Goal: Task Accomplishment & Management: Manage account settings

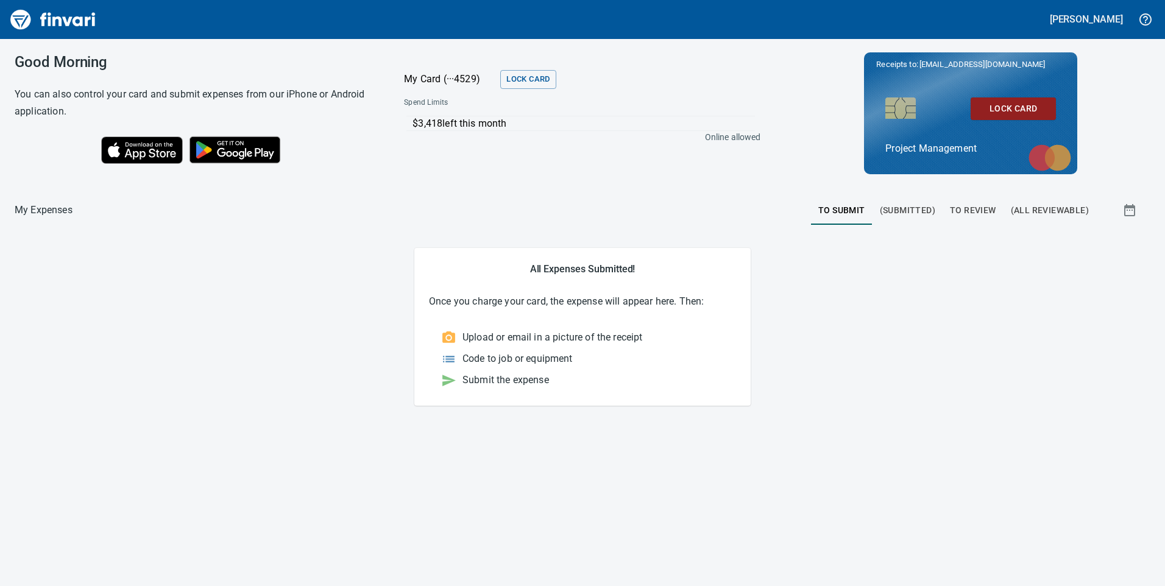
click at [969, 205] on span "To Review" at bounding box center [973, 210] width 46 height 15
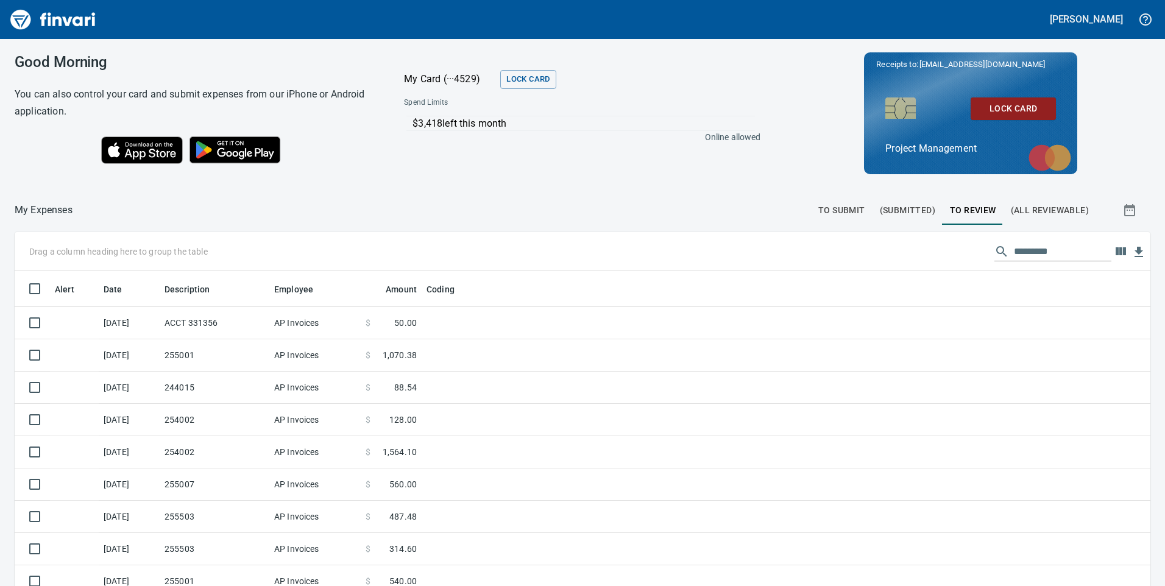
scroll to position [443, 1108]
click at [1051, 249] on input "text" at bounding box center [1062, 251] width 97 height 19
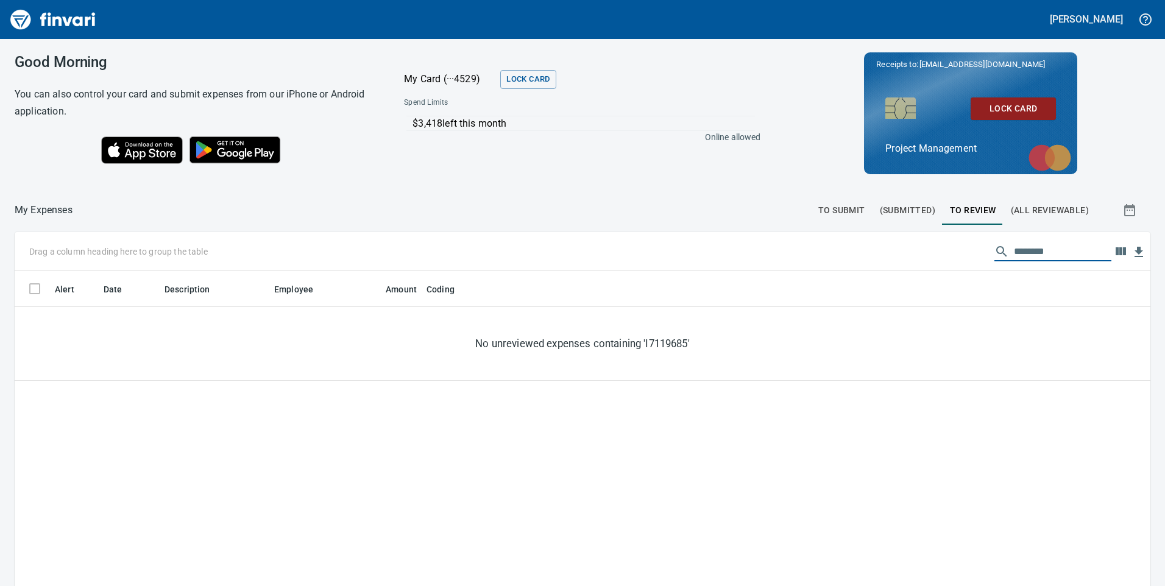
drag, startPoint x: 1060, startPoint y: 248, endPoint x: 868, endPoint y: 255, distance: 191.4
click at [870, 255] on div "Drag a column heading here to group the table ********" at bounding box center [583, 251] width 1136 height 39
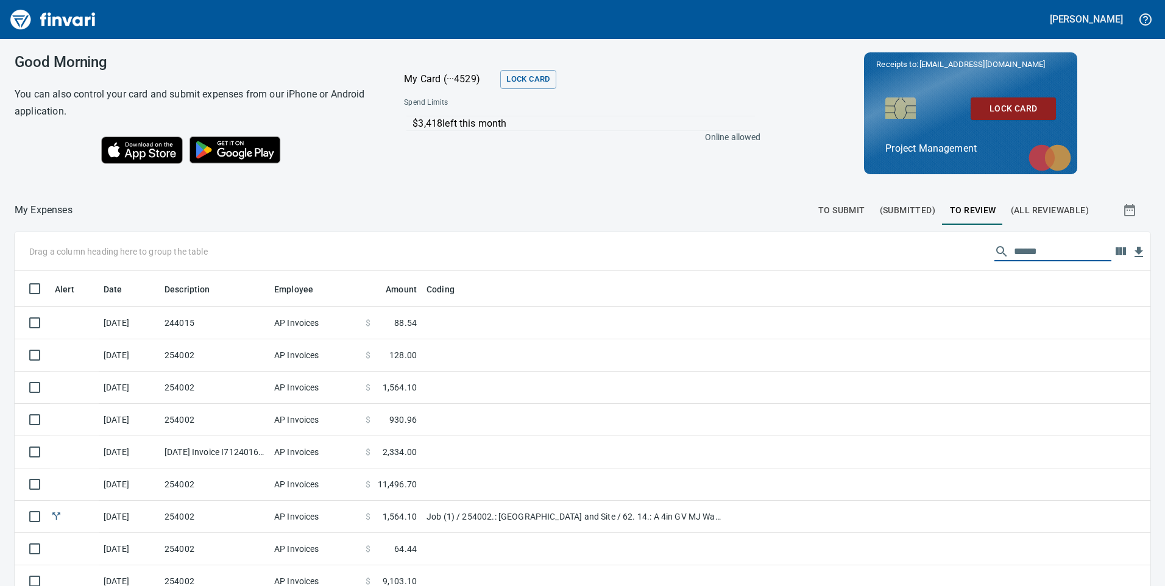
type input "******"
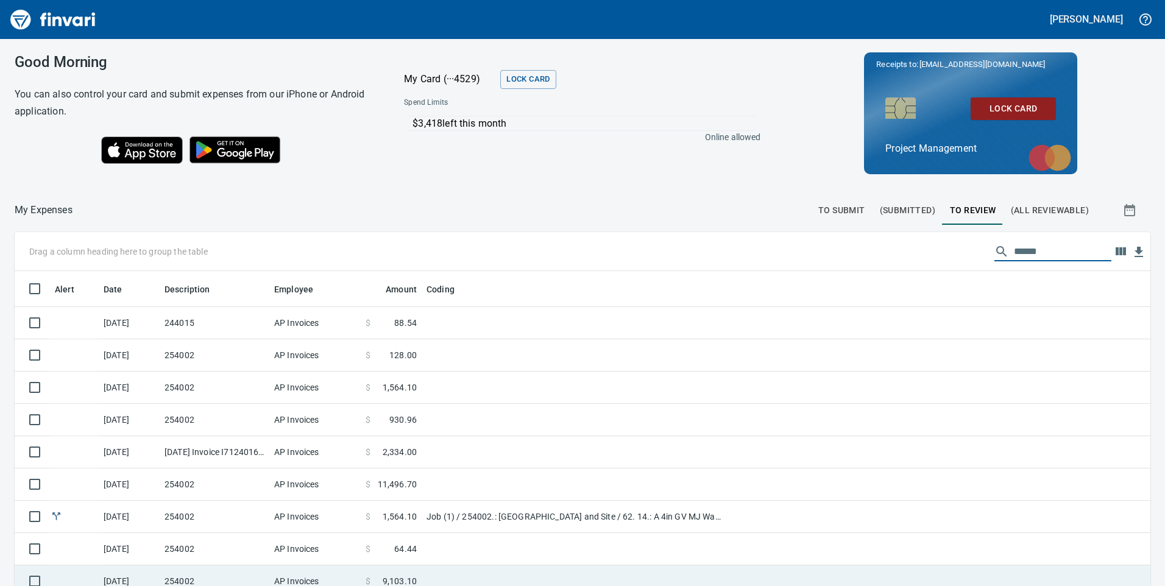
scroll to position [137, 0]
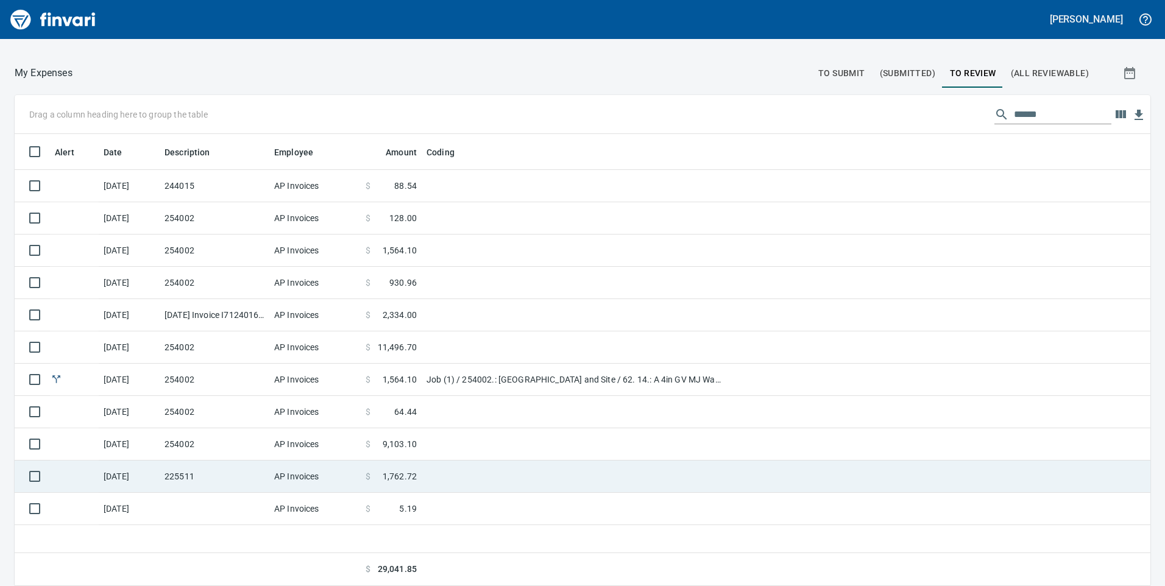
click at [246, 478] on td "225511" at bounding box center [215, 477] width 110 height 32
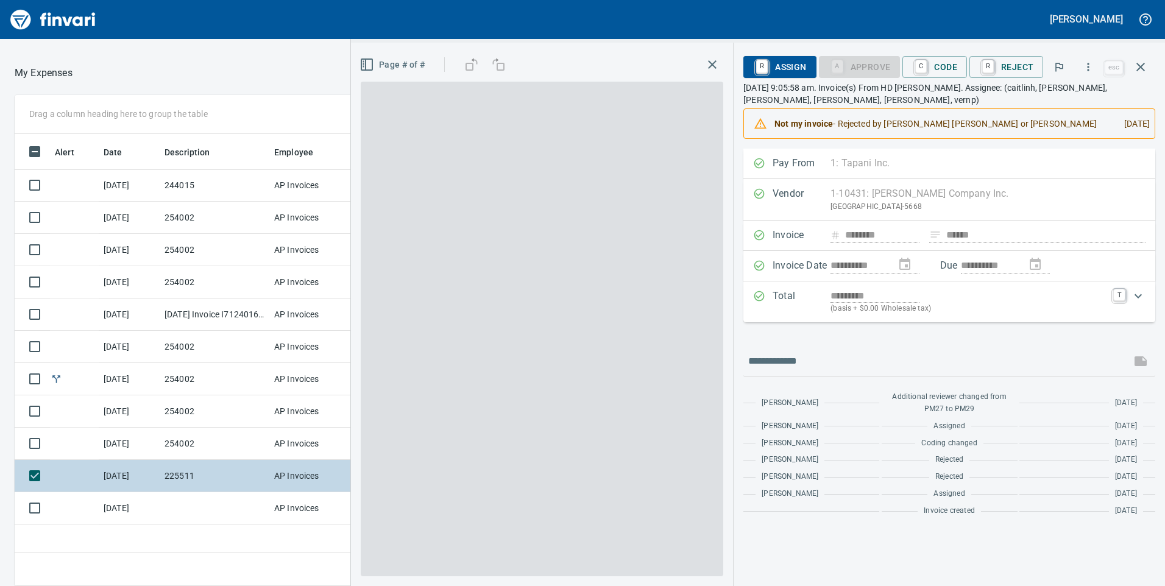
scroll to position [443, 813]
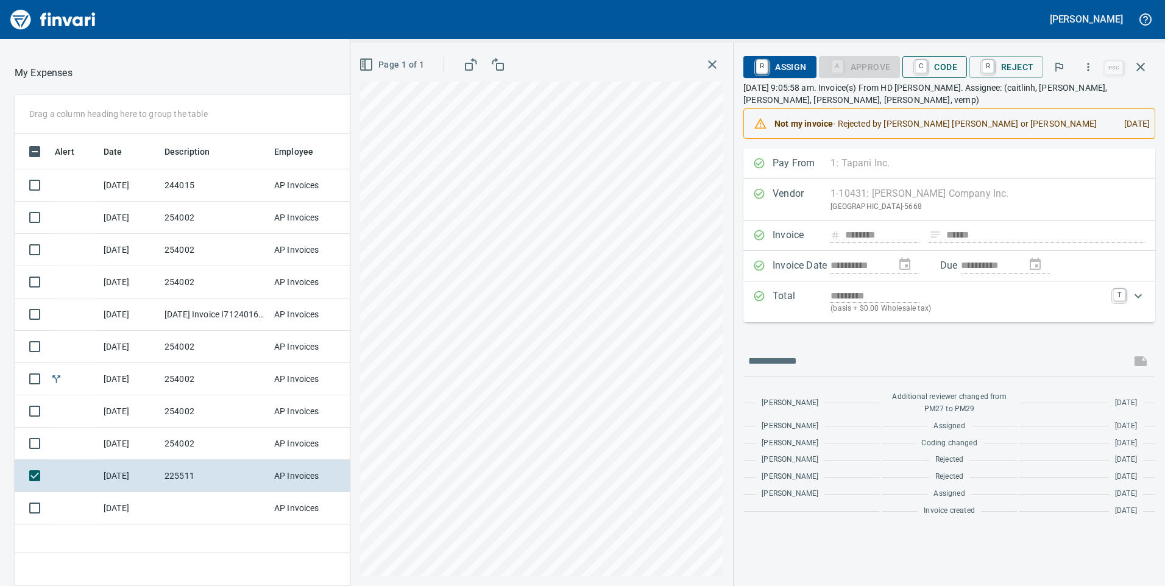
click at [949, 68] on span "C Code" at bounding box center [934, 67] width 45 height 21
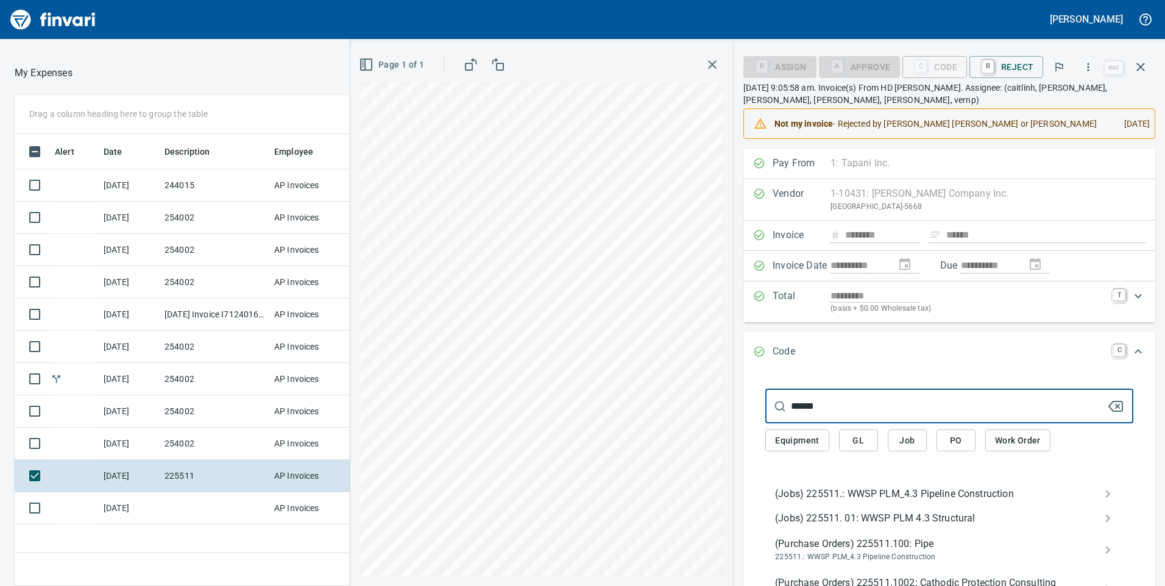
type input "******"
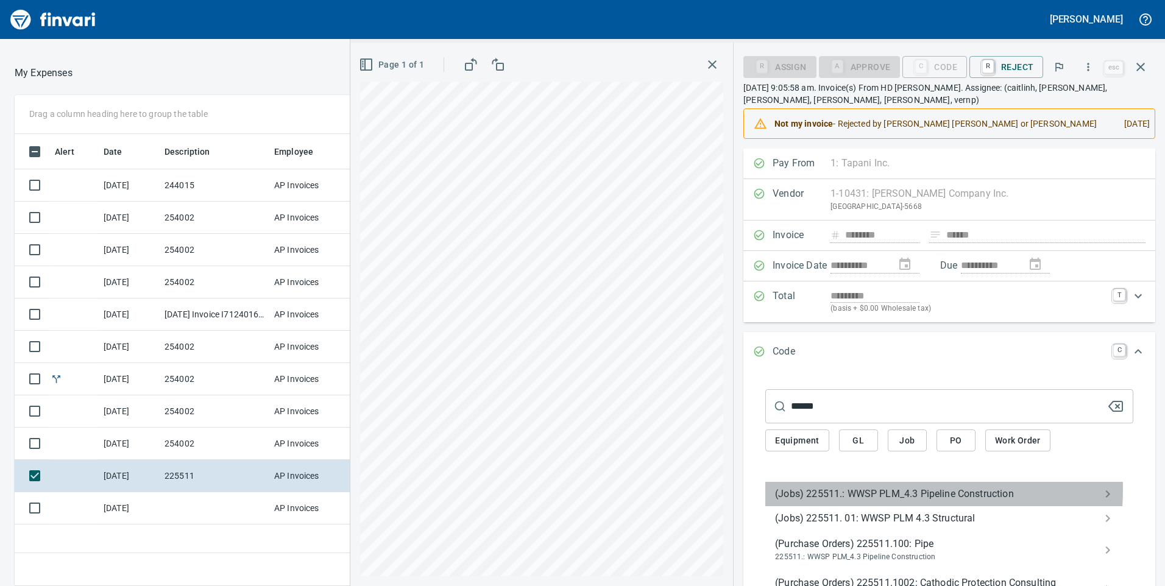
click at [847, 489] on span "(Jobs) 225511.: WWSP PLM_4.3 Pipeline Construction" at bounding box center [939, 494] width 329 height 15
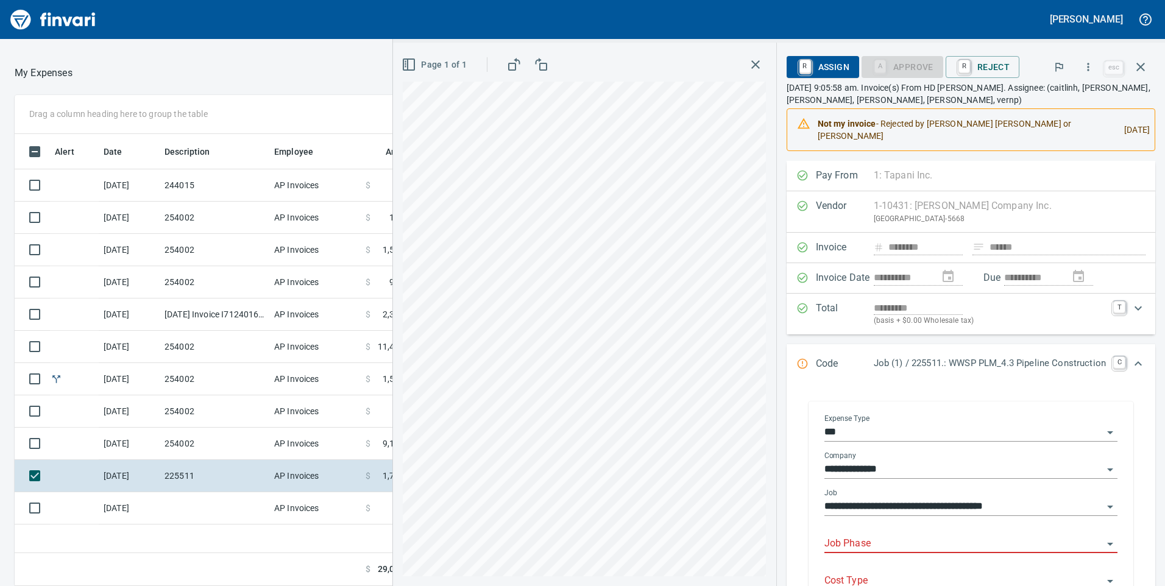
click at [857, 536] on input "Job Phase" at bounding box center [963, 544] width 278 height 17
click at [904, 472] on li "14. 27.: Drain Tiles" at bounding box center [960, 472] width 295 height 29
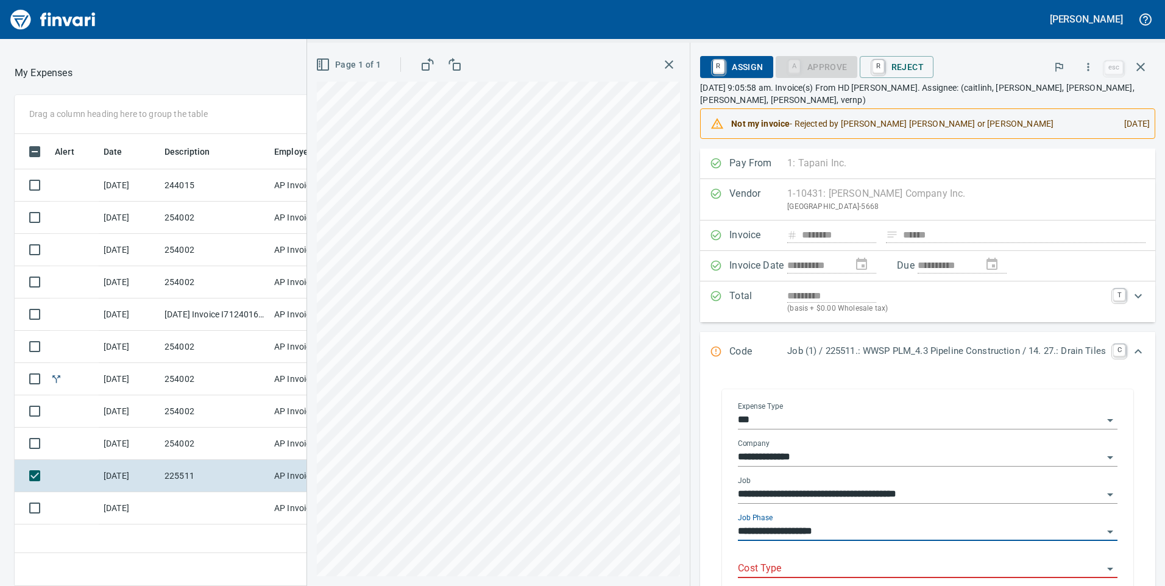
scroll to position [61, 0]
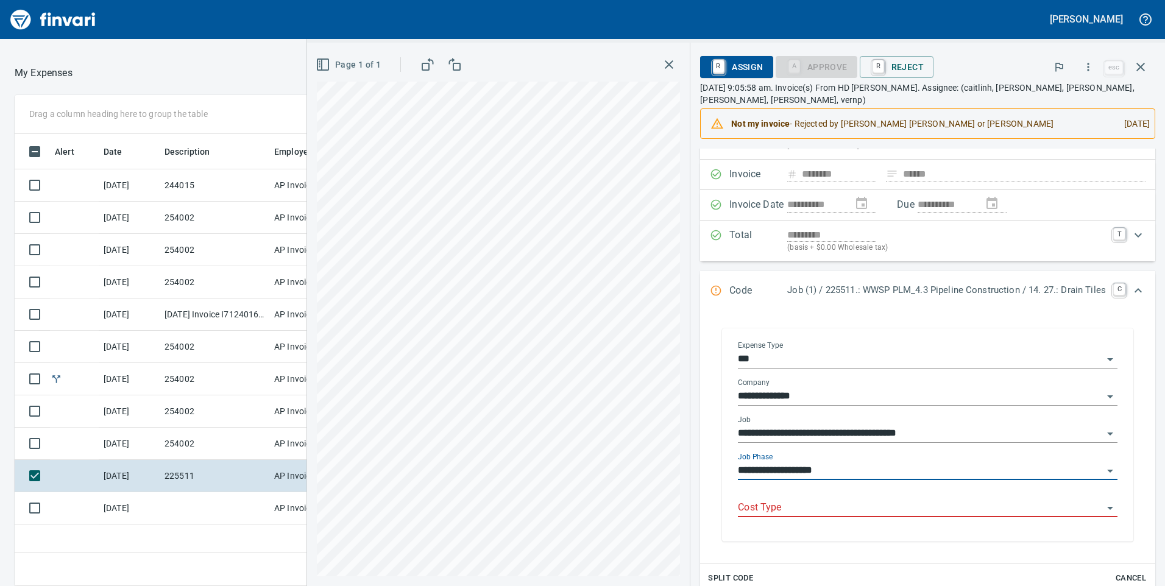
type input "**********"
click at [750, 508] on input "Cost Type" at bounding box center [920, 508] width 365 height 17
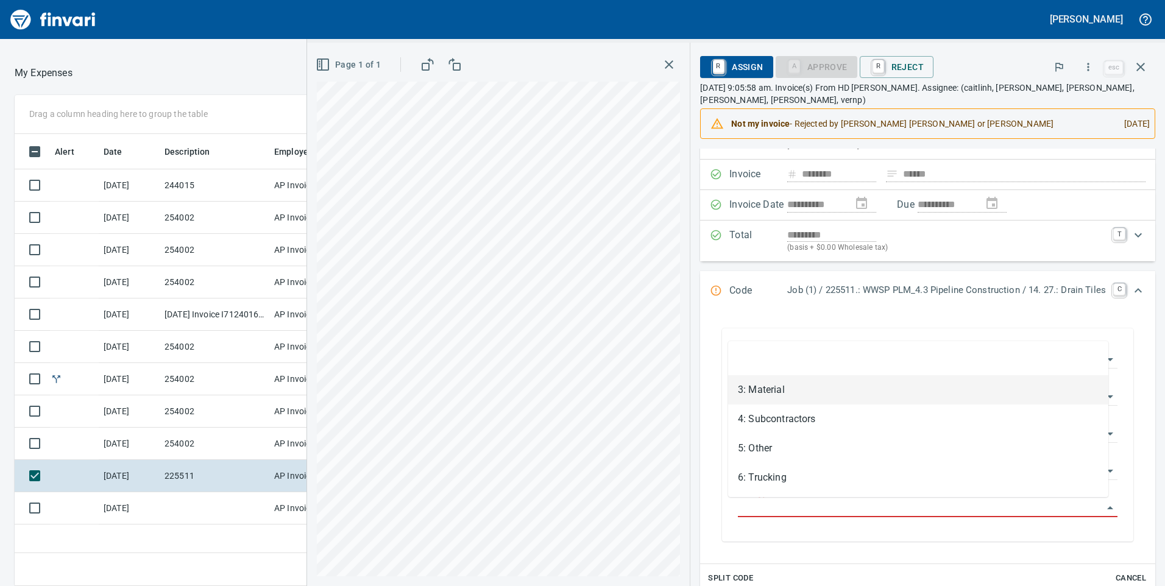
click at [787, 387] on li "3: Material" at bounding box center [918, 389] width 380 height 29
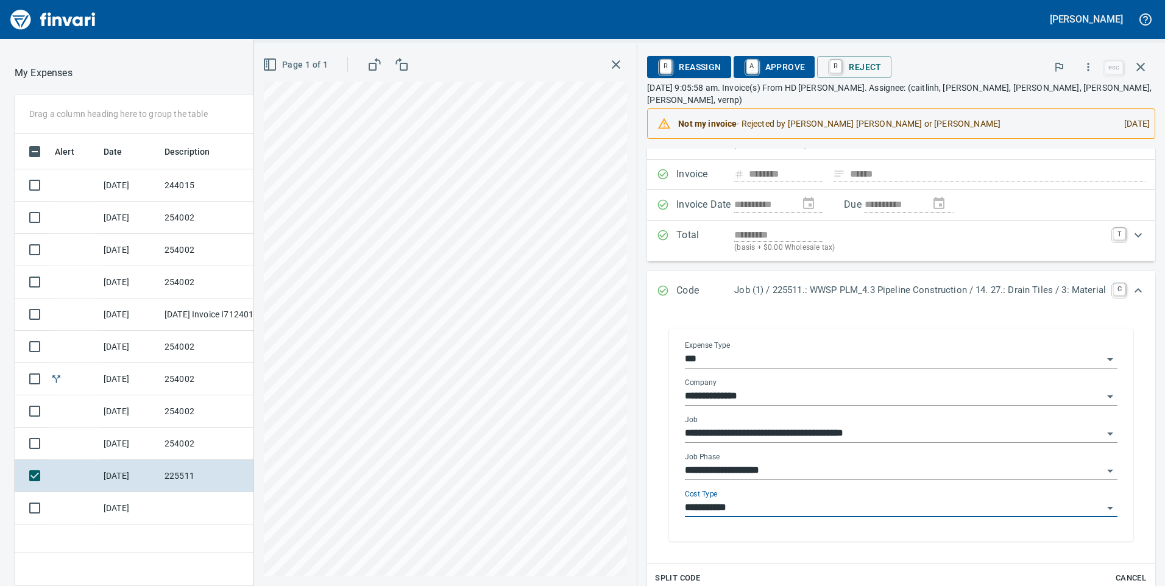
type input "**********"
click at [784, 66] on span "A Approve" at bounding box center [774, 67] width 62 height 21
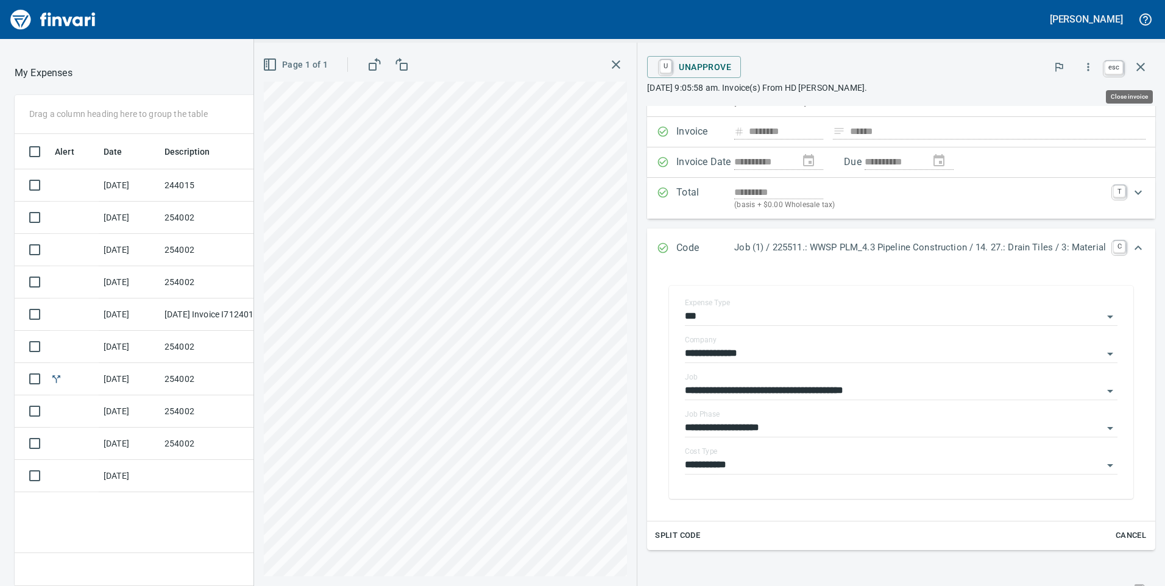
click at [1151, 65] on button "button" at bounding box center [1140, 66] width 29 height 29
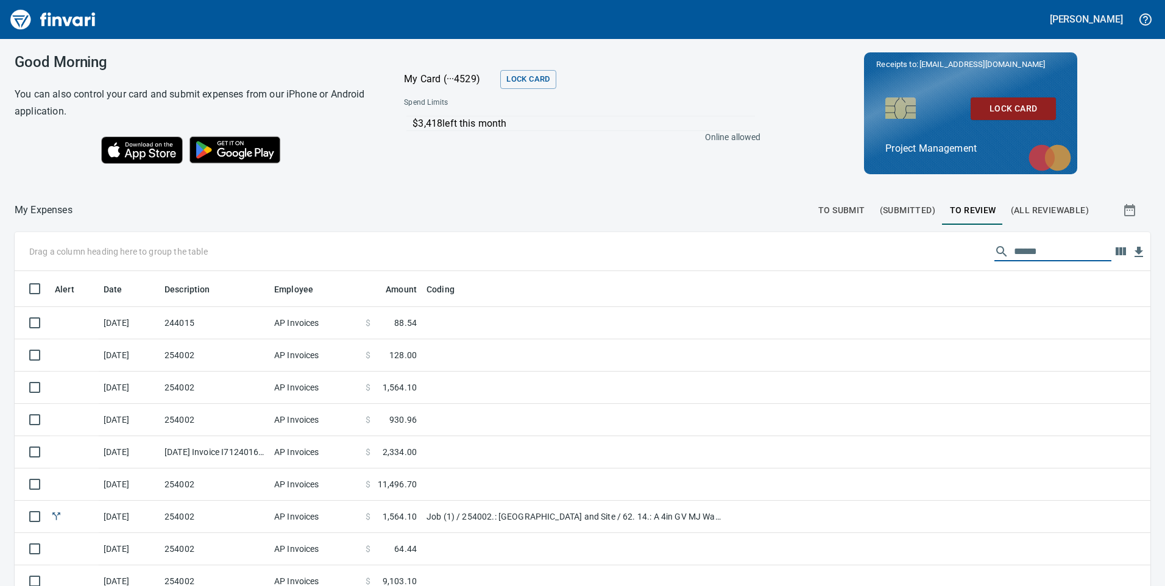
drag, startPoint x: 1033, startPoint y: 253, endPoint x: 979, endPoint y: 258, distance: 55.0
click at [994, 258] on div "******" at bounding box center [1052, 251] width 117 height 19
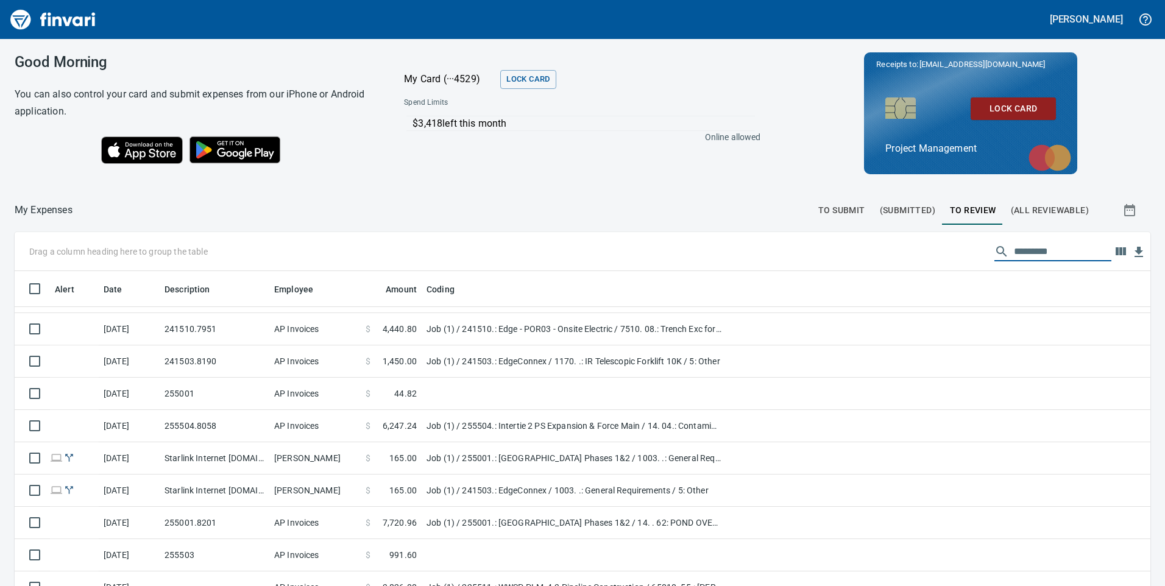
scroll to position [1813, 0]
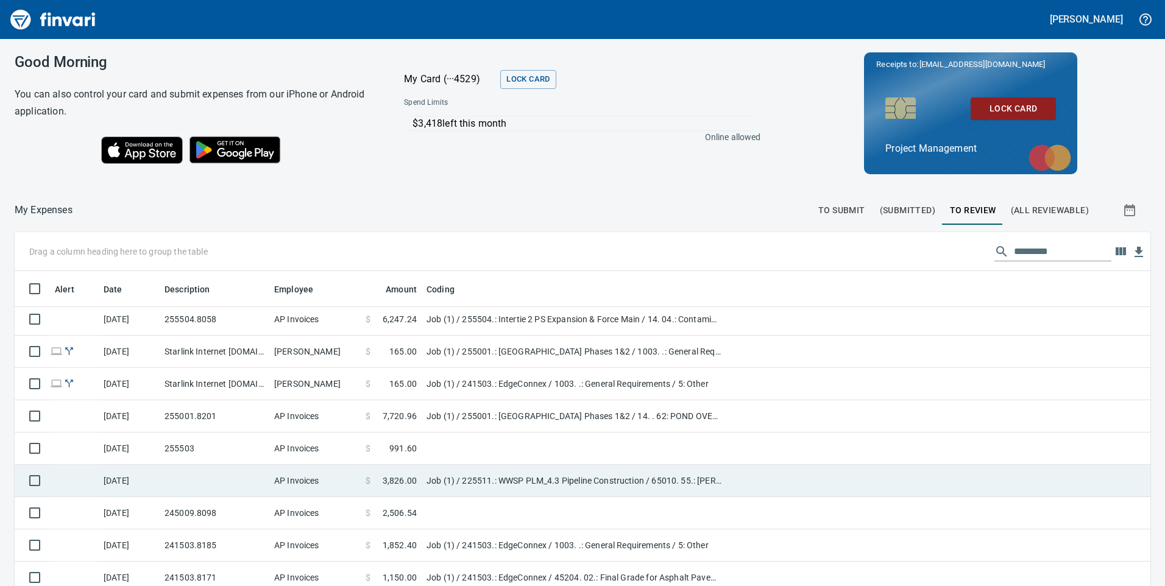
click at [423, 473] on td "Job (1) / 225511.: WWSP PLM_4.3 Pipeline Construction / 65010. 55.: [PERSON_NAM…" at bounding box center [574, 481] width 305 height 32
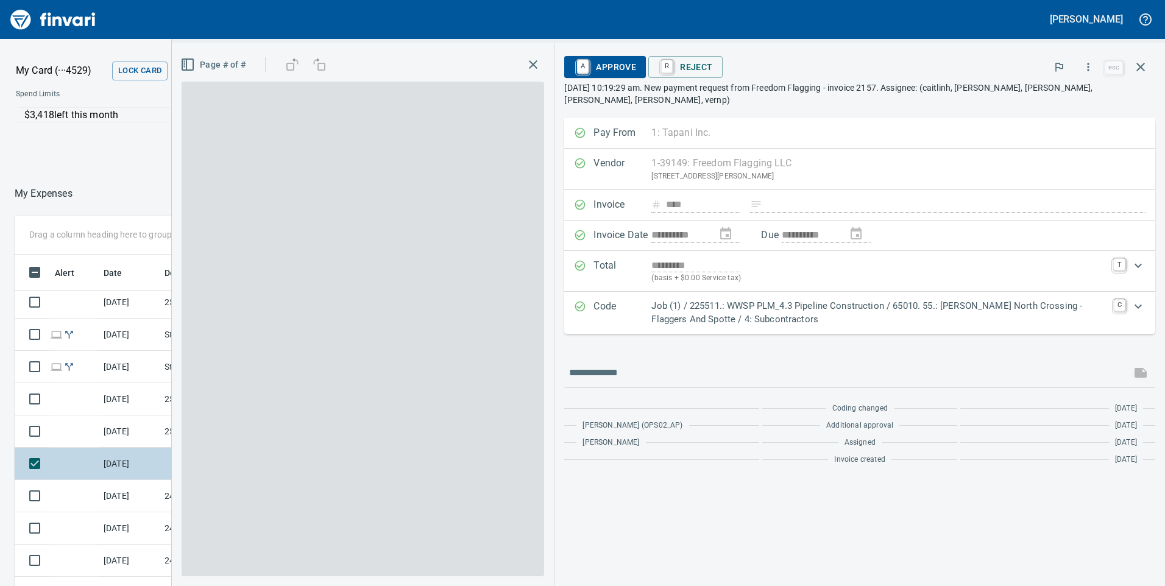
scroll to position [443, 804]
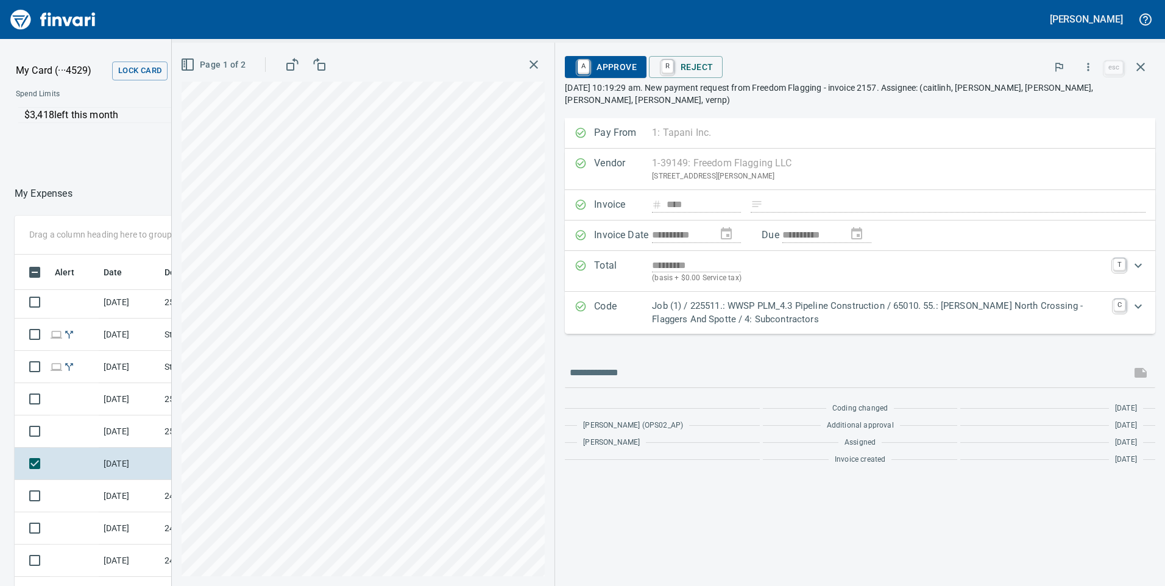
click at [532, 65] on icon "button" at bounding box center [533, 64] width 15 height 15
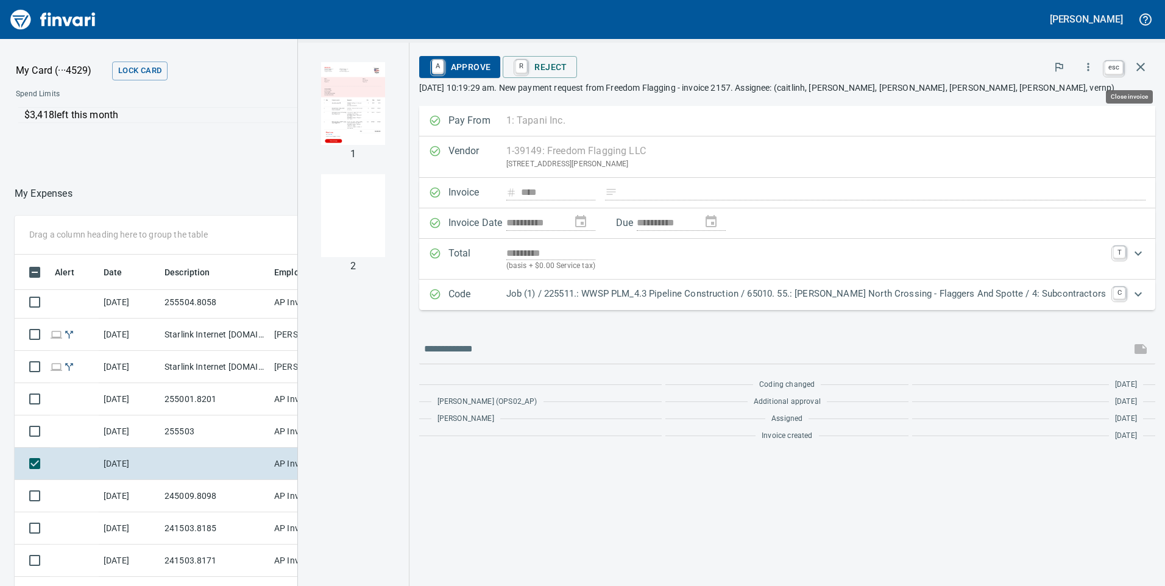
click at [1146, 71] on icon "button" at bounding box center [1140, 67] width 15 height 15
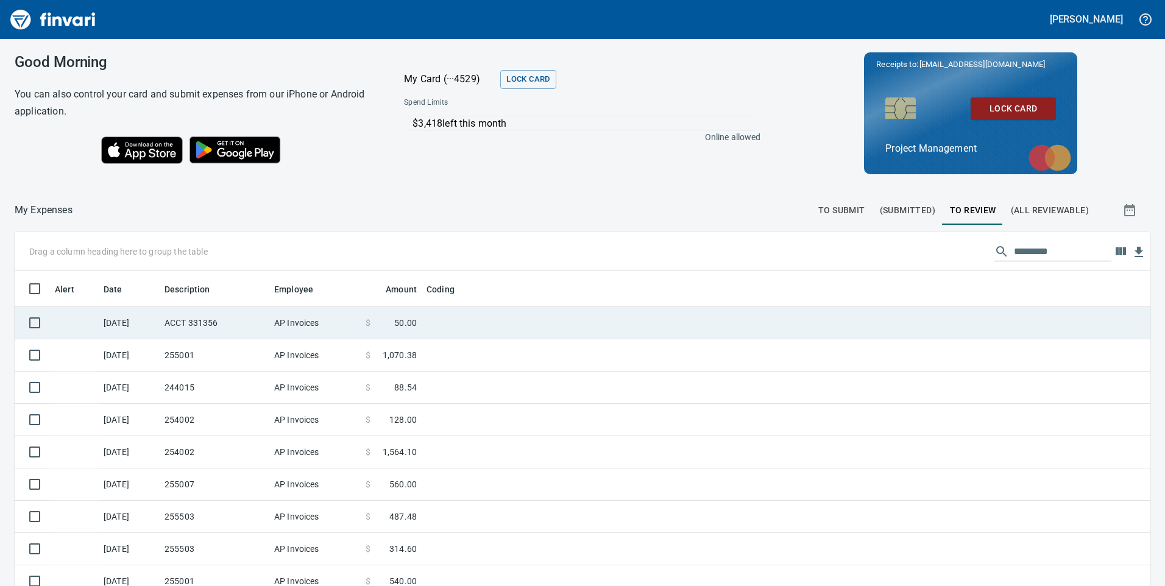
click at [355, 332] on td "AP Invoices" at bounding box center [314, 323] width 91 height 32
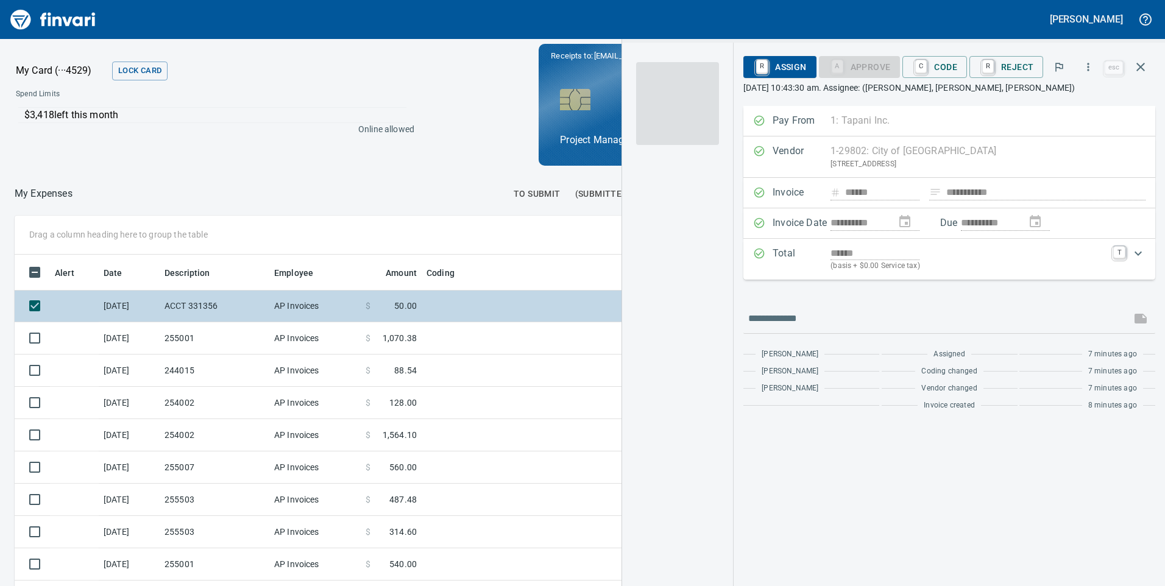
scroll to position [443, 804]
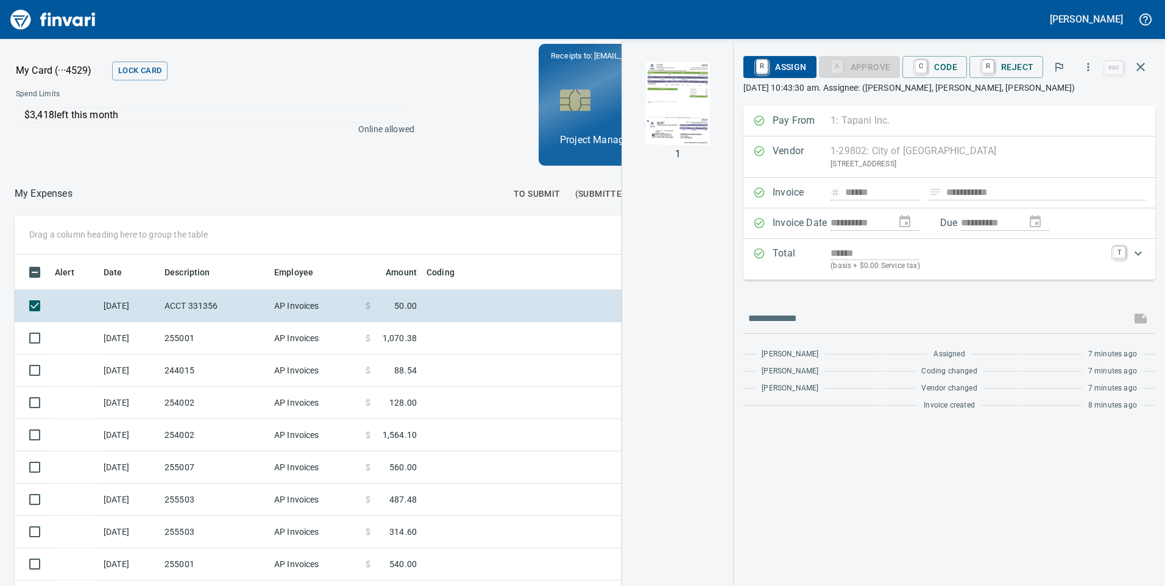
click at [673, 94] on img "button" at bounding box center [677, 103] width 83 height 83
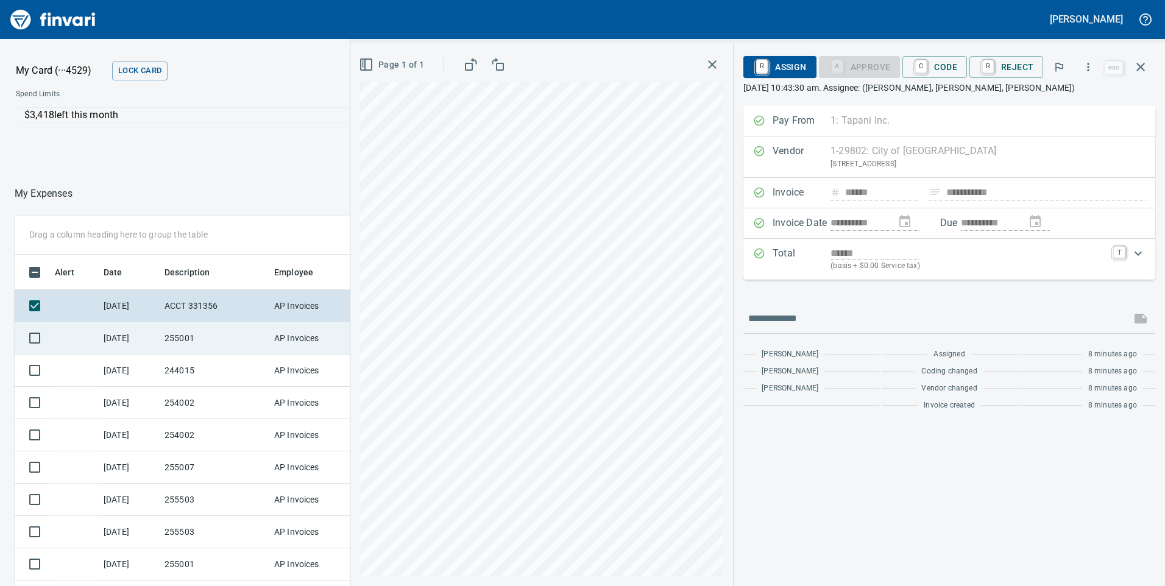
click at [161, 341] on td "255001" at bounding box center [215, 338] width 110 height 32
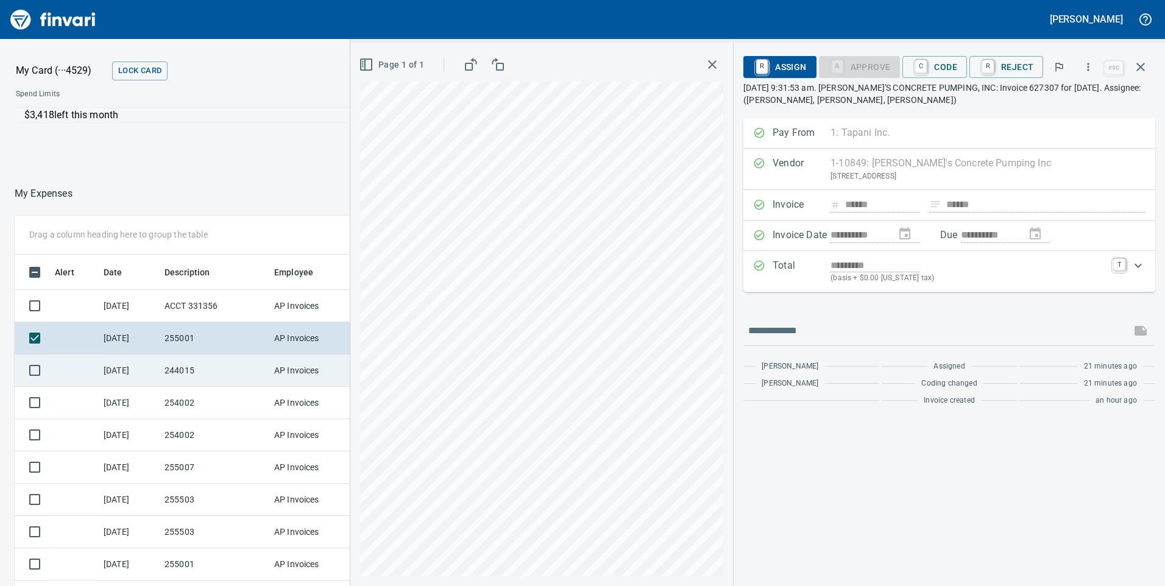
click at [167, 364] on td "244015" at bounding box center [215, 371] width 110 height 32
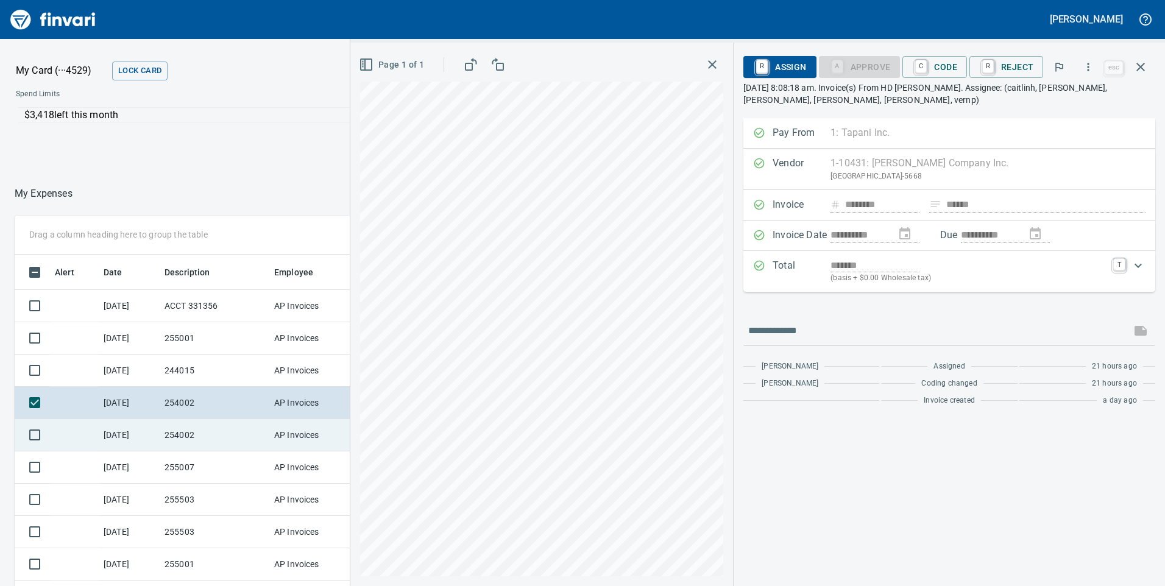
click at [172, 426] on td "254002" at bounding box center [215, 435] width 110 height 32
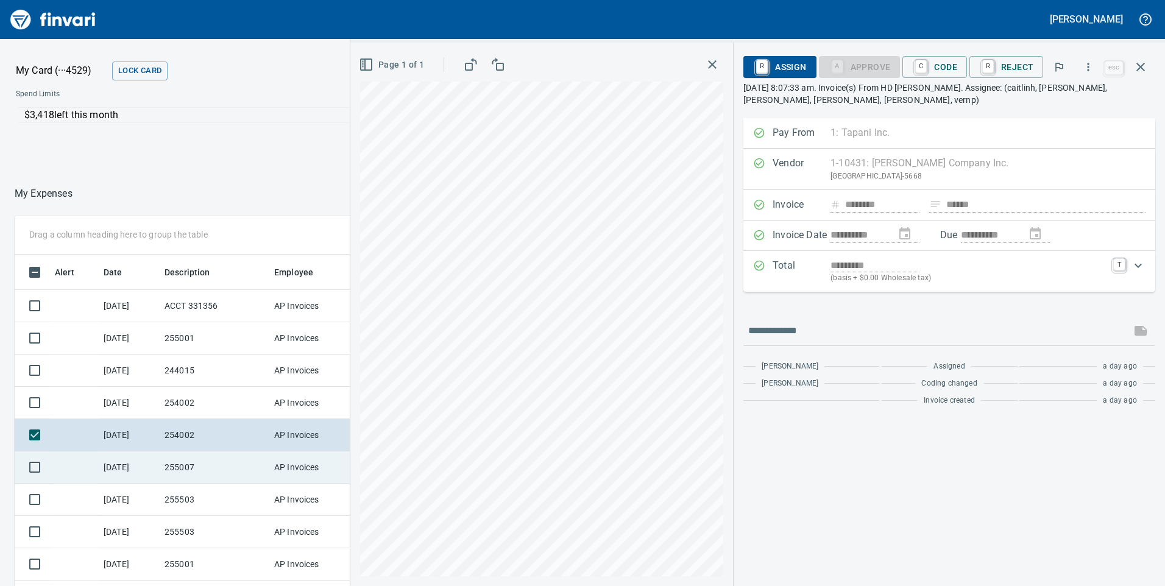
click at [173, 465] on td "255007" at bounding box center [215, 468] width 110 height 32
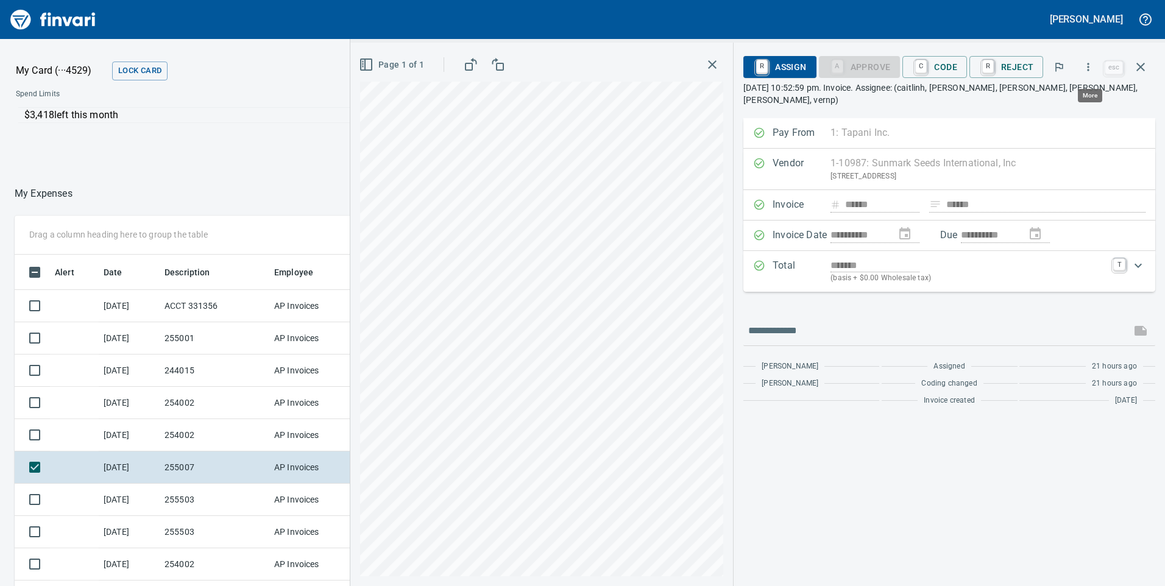
scroll to position [443, 804]
click at [1089, 68] on icon "button" at bounding box center [1089, 67] width 2 height 8
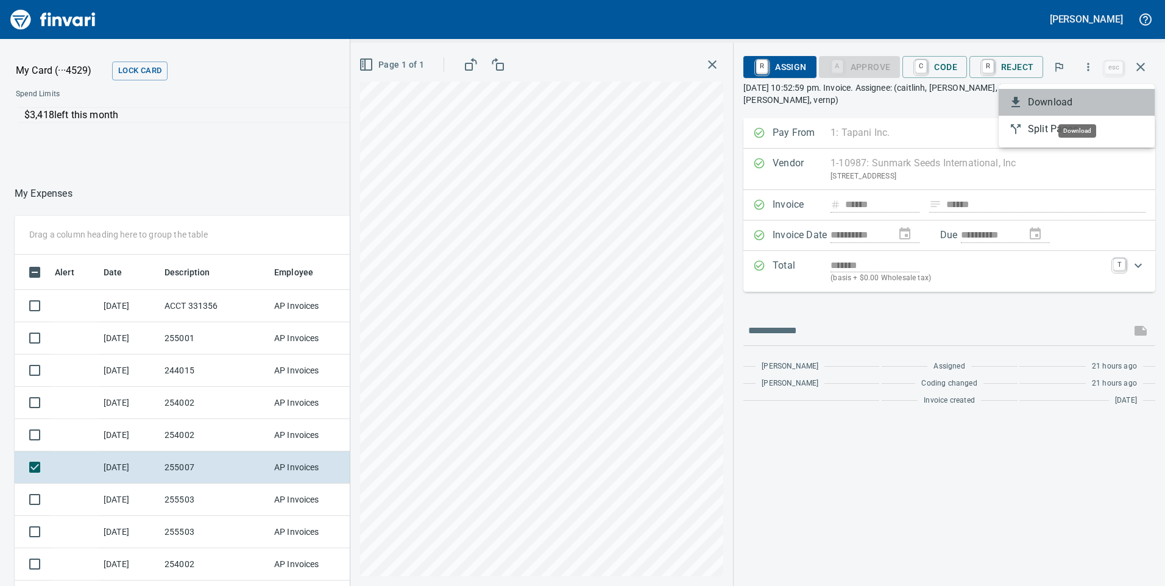
click at [1045, 106] on span "Download" at bounding box center [1086, 102] width 117 height 15
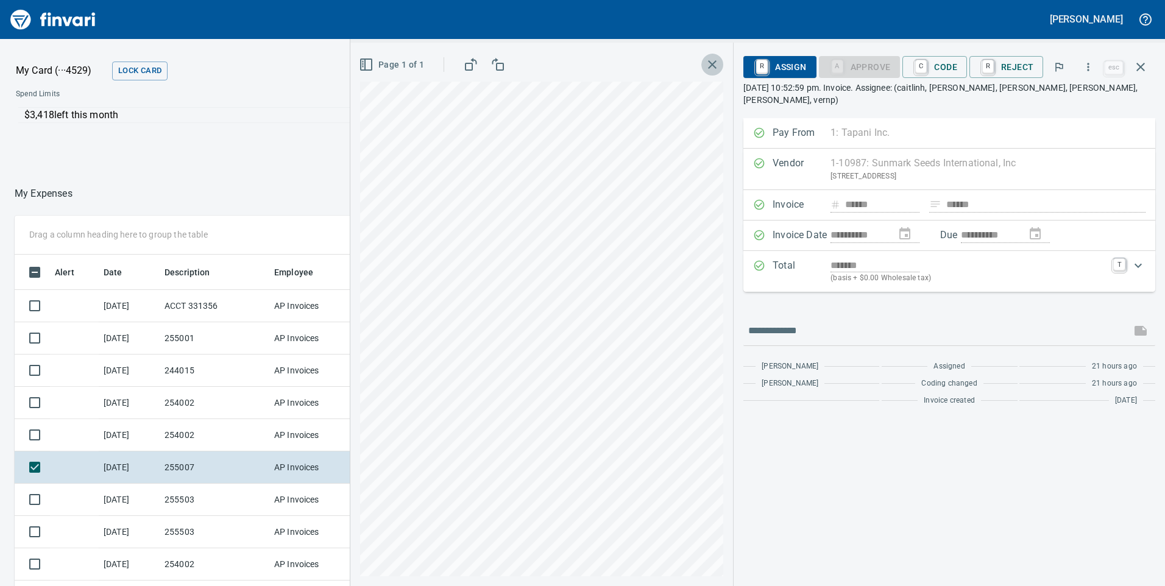
click at [716, 63] on icon "button" at bounding box center [712, 64] width 9 height 9
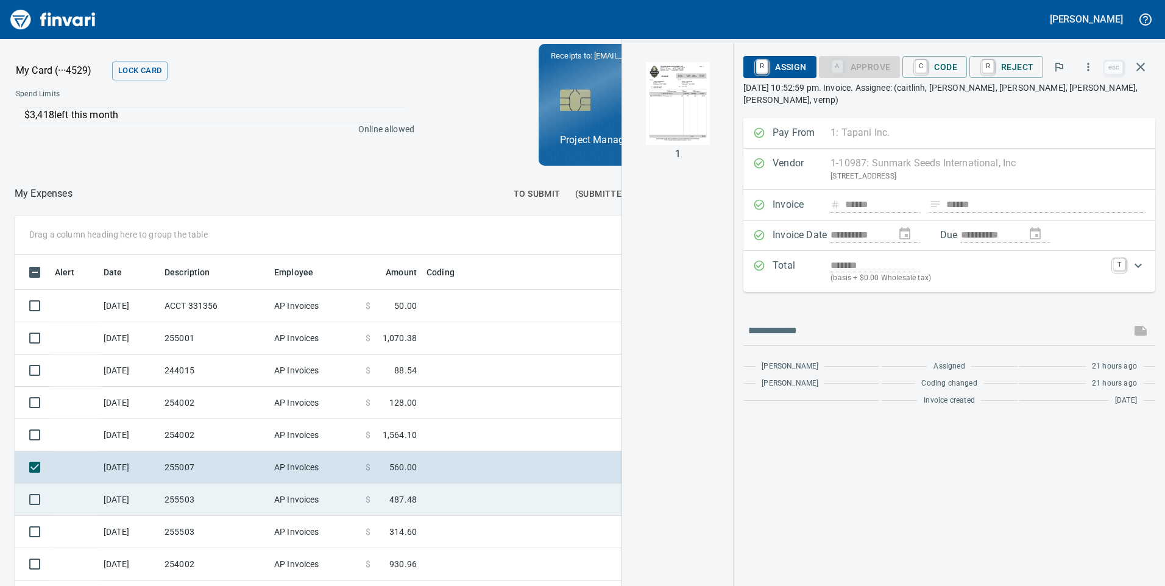
click at [234, 509] on td "255503" at bounding box center [215, 500] width 110 height 32
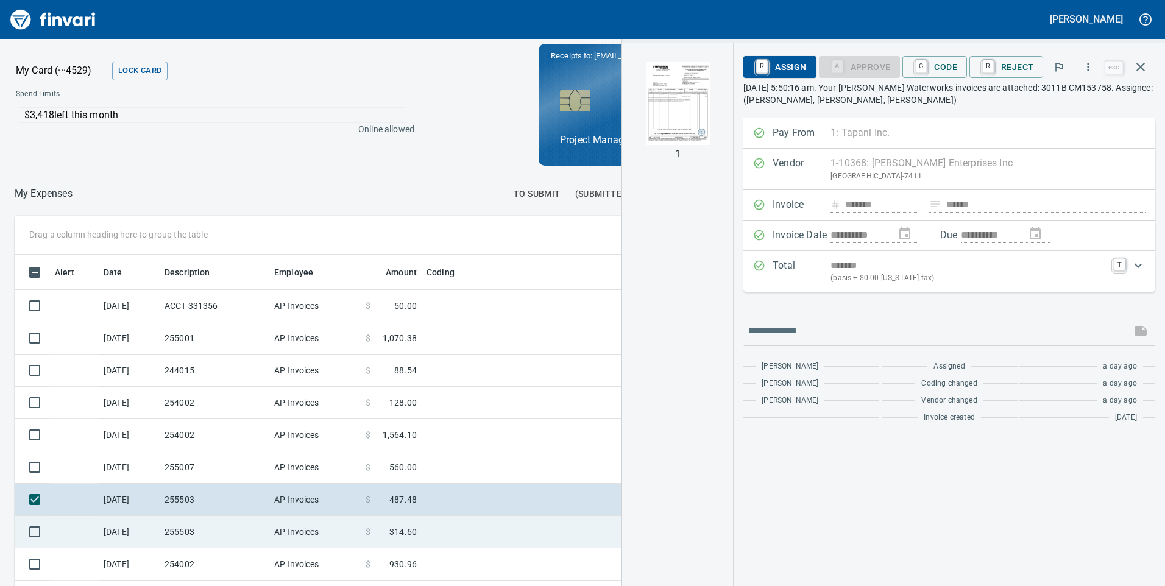
click at [189, 537] on td "255503" at bounding box center [215, 532] width 110 height 32
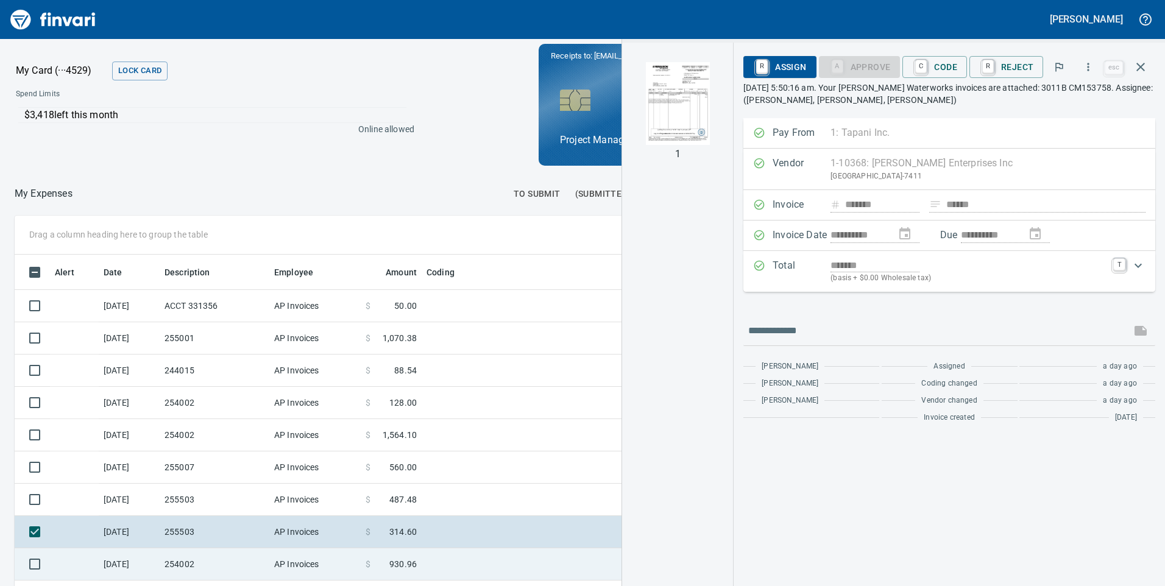
click at [192, 555] on td "254002" at bounding box center [215, 564] width 110 height 32
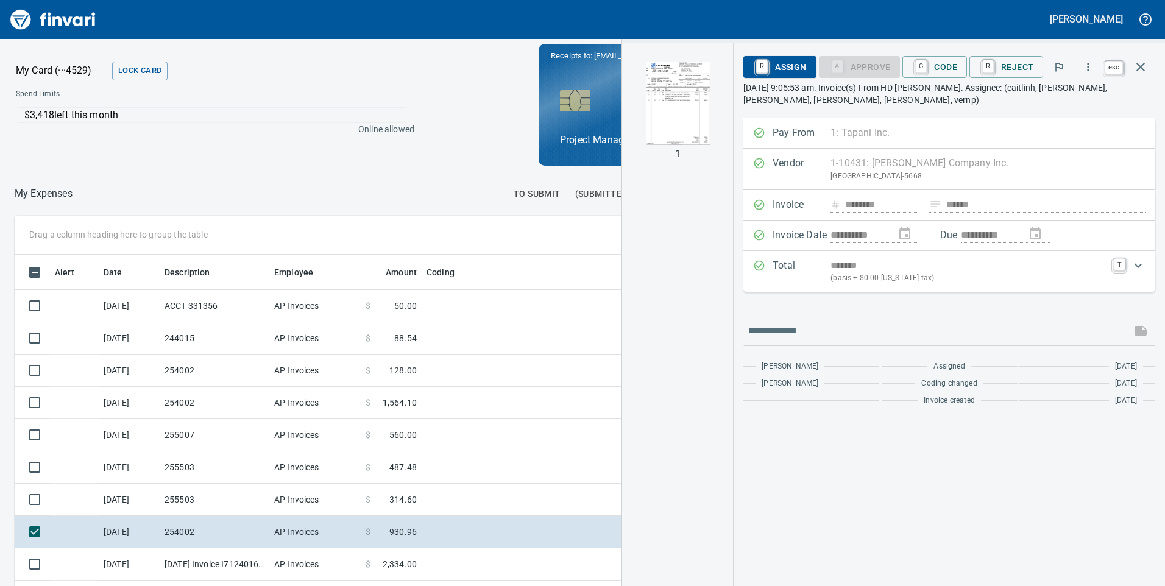
scroll to position [443, 804]
click at [1146, 64] on icon "button" at bounding box center [1140, 67] width 15 height 15
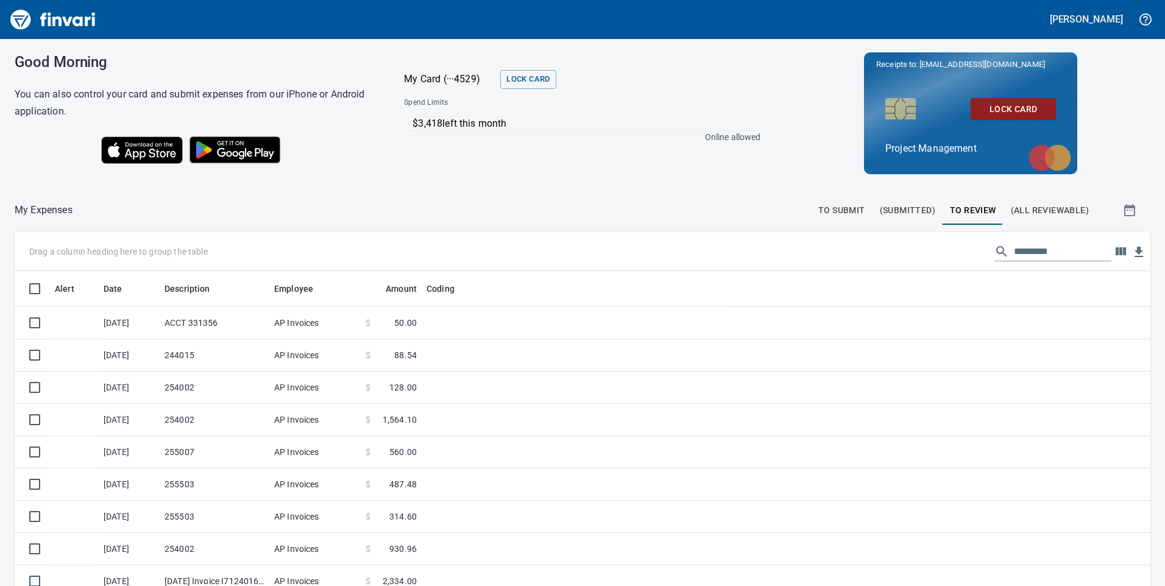
scroll to position [443, 1108]
click at [1041, 248] on input "text" at bounding box center [1062, 251] width 97 height 19
type input "********"
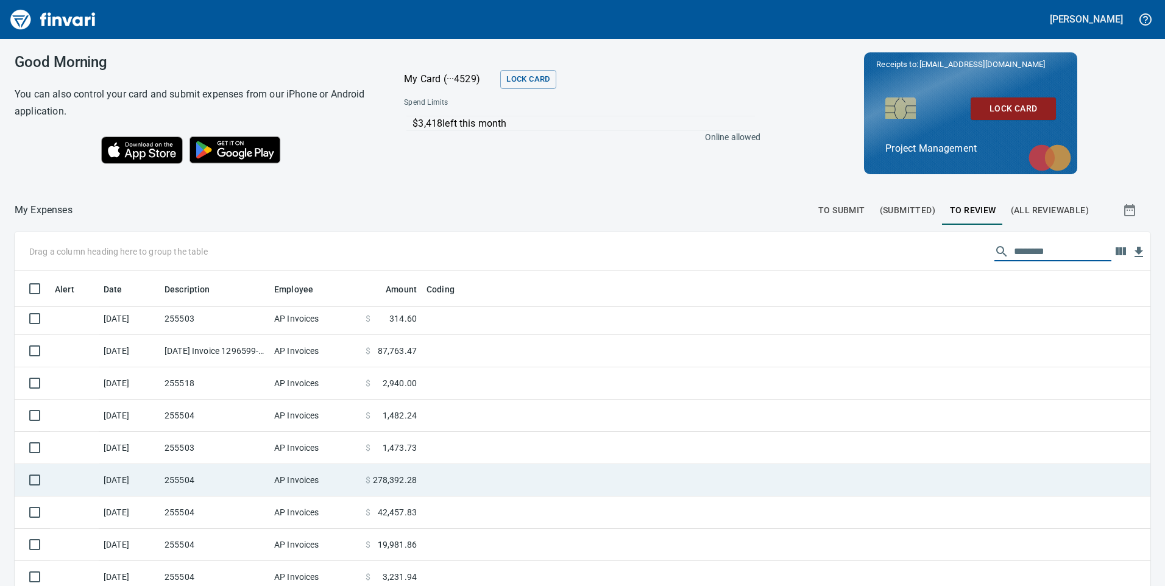
scroll to position [137, 0]
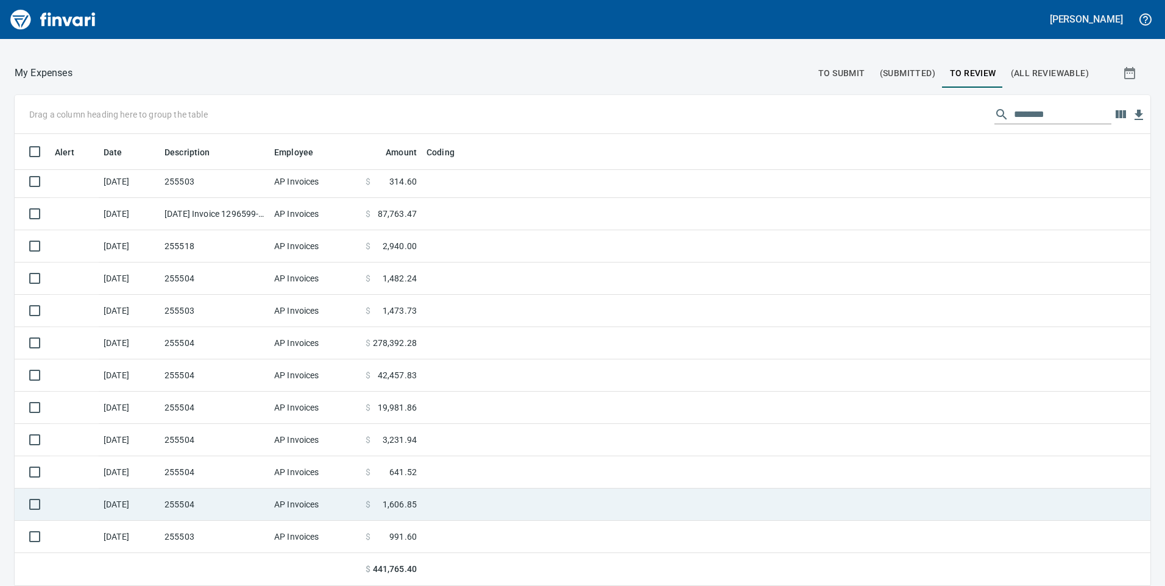
click at [203, 509] on td "255504" at bounding box center [215, 505] width 110 height 32
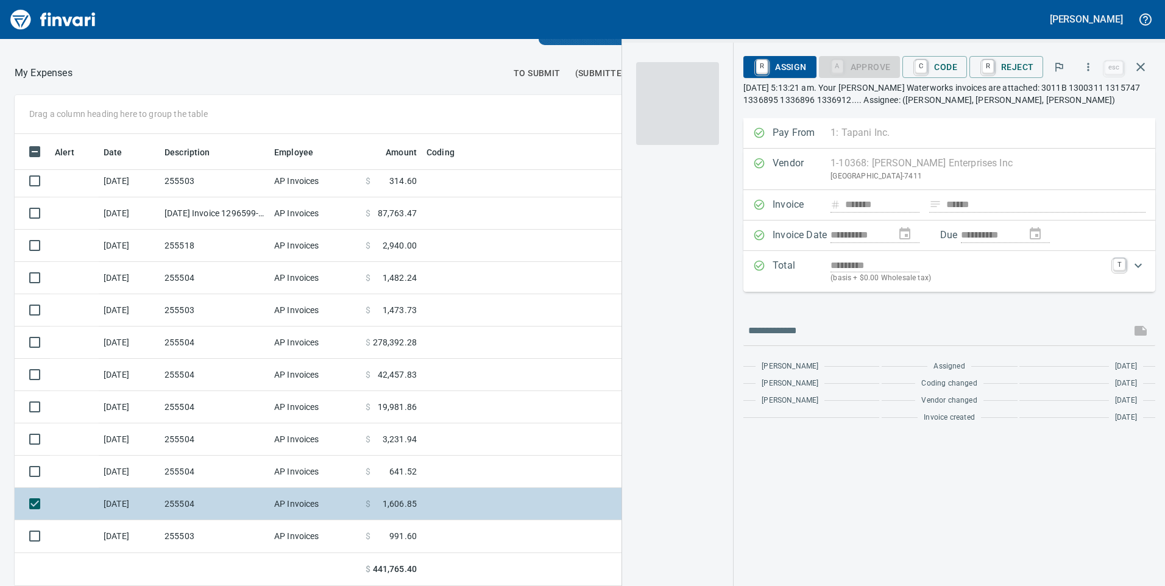
scroll to position [443, 804]
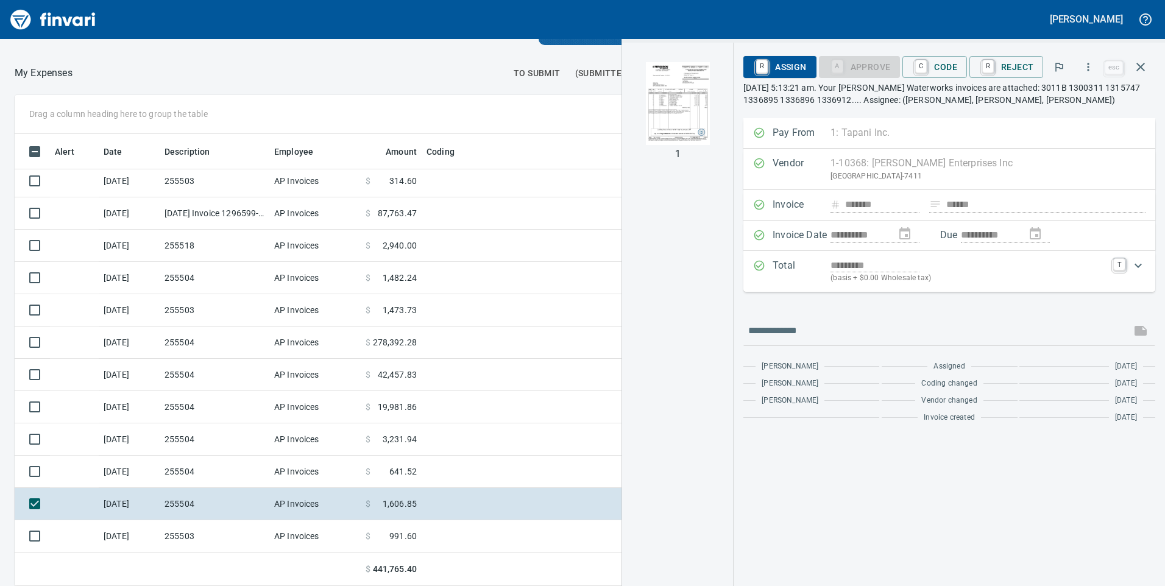
click at [682, 82] on img "button" at bounding box center [677, 103] width 83 height 83
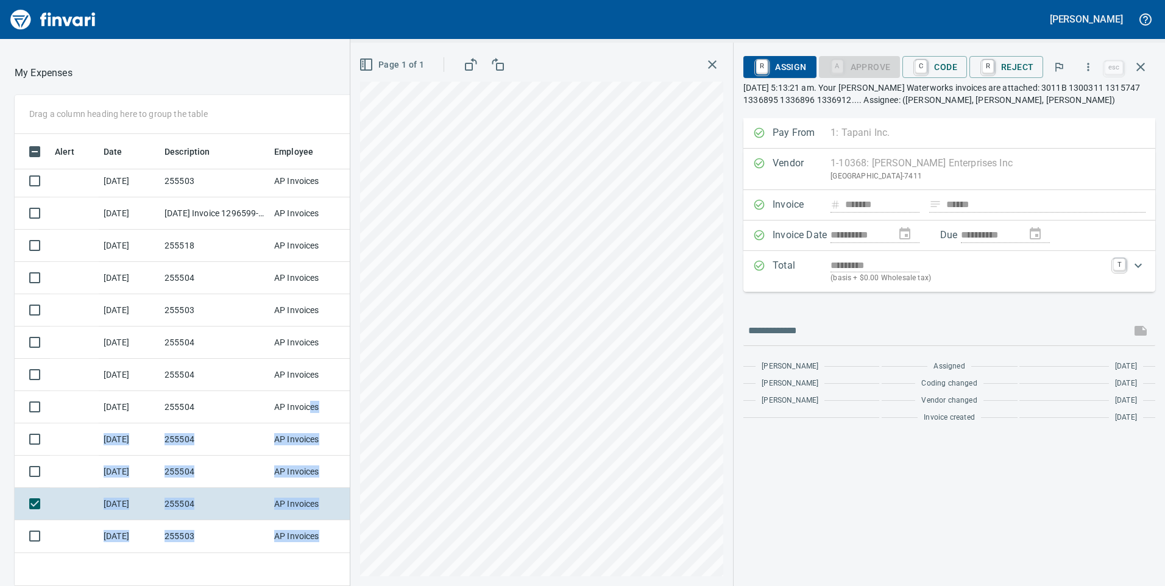
drag, startPoint x: 324, startPoint y: 406, endPoint x: 355, endPoint y: 401, distance: 31.6
click at [355, 401] on div "Drag a column heading here to group the table ******** Alert Date Description E…" at bounding box center [582, 340] width 1165 height 491
